Goal: Information Seeking & Learning: Find specific page/section

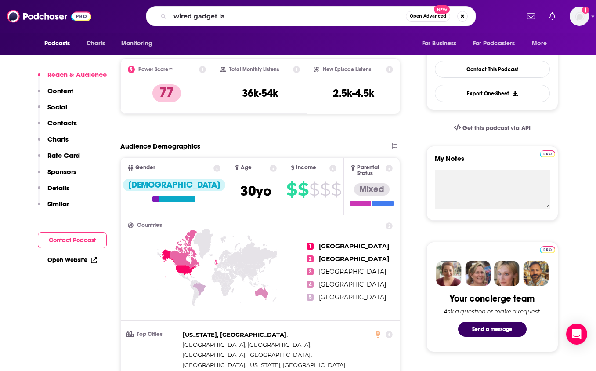
type input "wired gadget lab"
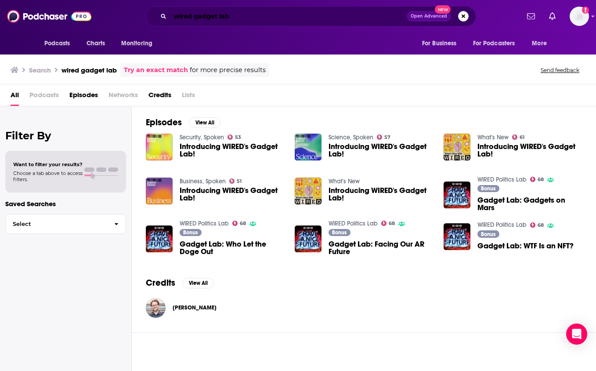
click at [234, 19] on input "wired gadget lab" at bounding box center [288, 16] width 237 height 14
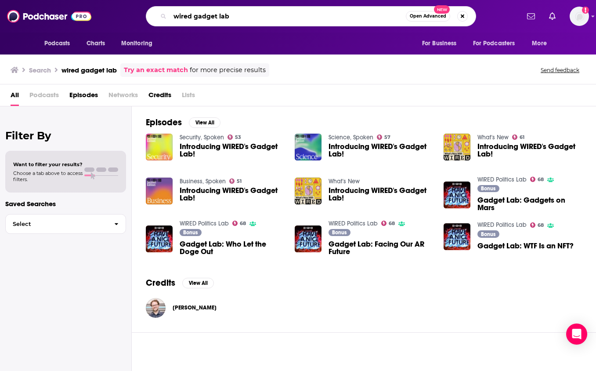
drag, startPoint x: 193, startPoint y: 18, endPoint x: 152, endPoint y: 6, distance: 43.2
click at [152, 6] on div "Podcasts Charts Monitoring wired gadget lab Open Advanced New For Business For …" at bounding box center [298, 16] width 596 height 32
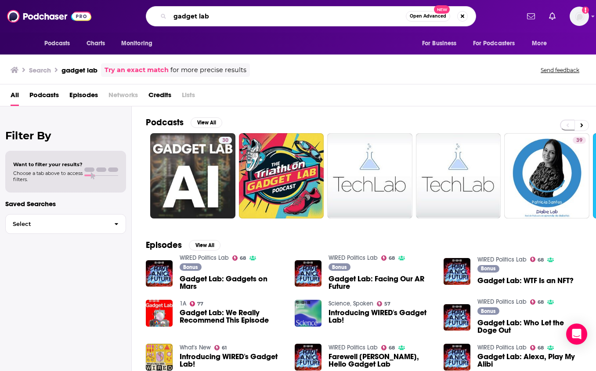
drag, startPoint x: 232, startPoint y: 18, endPoint x: 172, endPoint y: 10, distance: 61.2
click at [172, 10] on input "gadget lab" at bounding box center [288, 16] width 236 height 14
type input "wired"
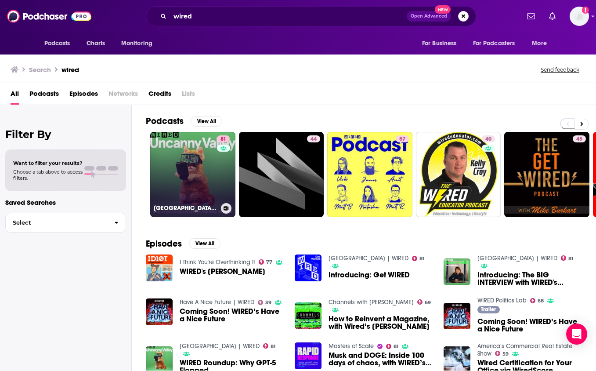
click at [181, 150] on link "81 [GEOGRAPHIC_DATA] | WIRED" at bounding box center [192, 174] width 85 height 85
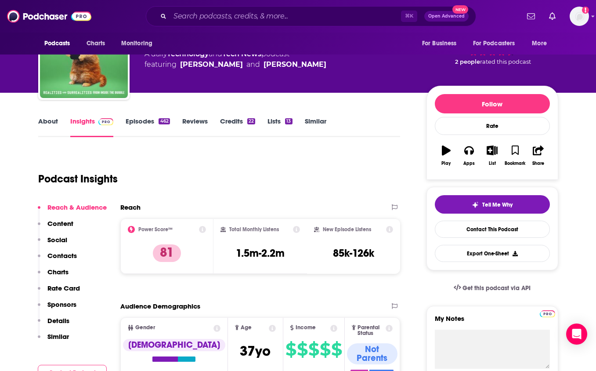
scroll to position [51, 0]
